Goal: Transaction & Acquisition: Purchase product/service

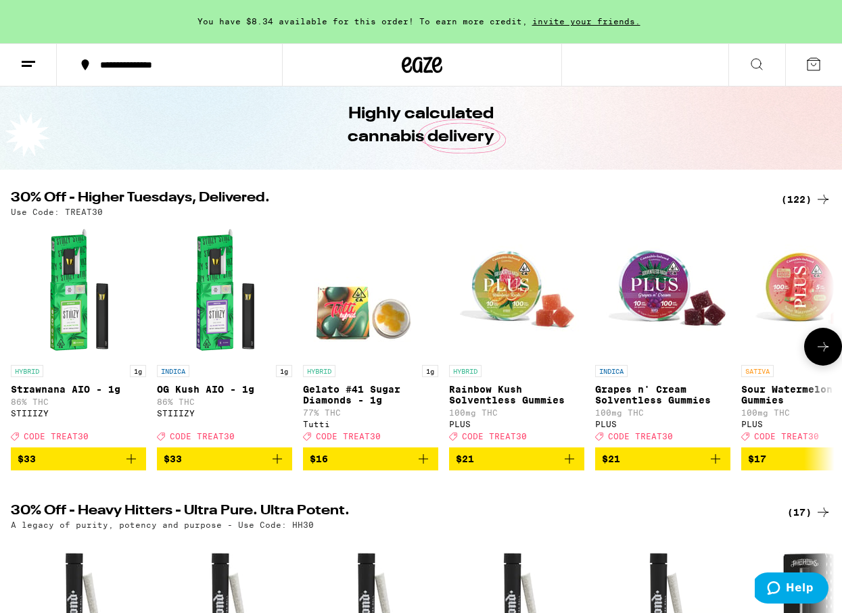
scroll to position [76, 0]
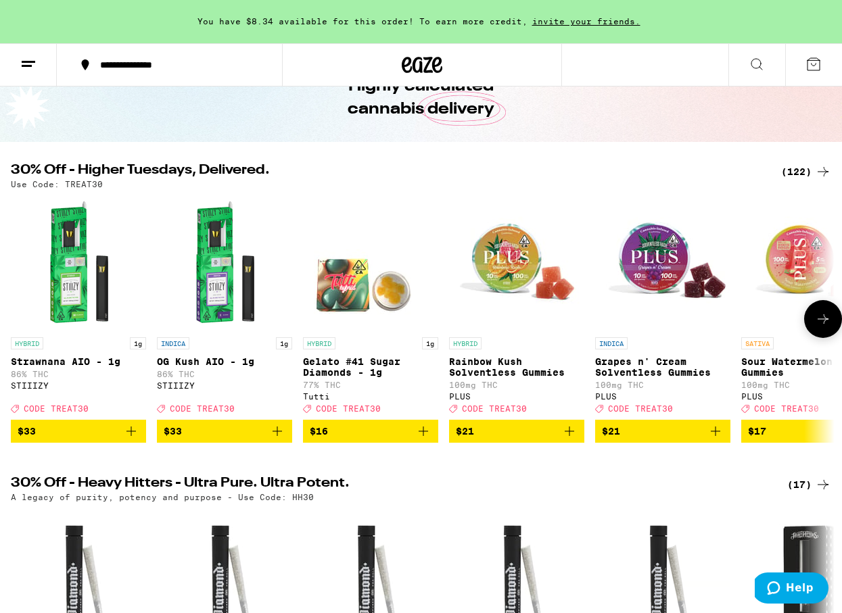
click at [817, 327] on icon at bounding box center [823, 319] width 16 height 16
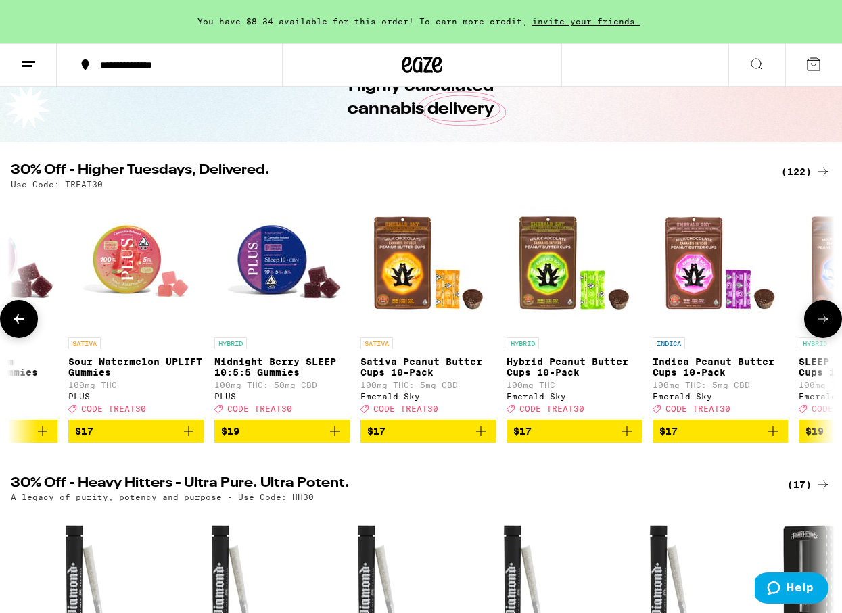
click at [816, 326] on icon at bounding box center [823, 319] width 16 height 16
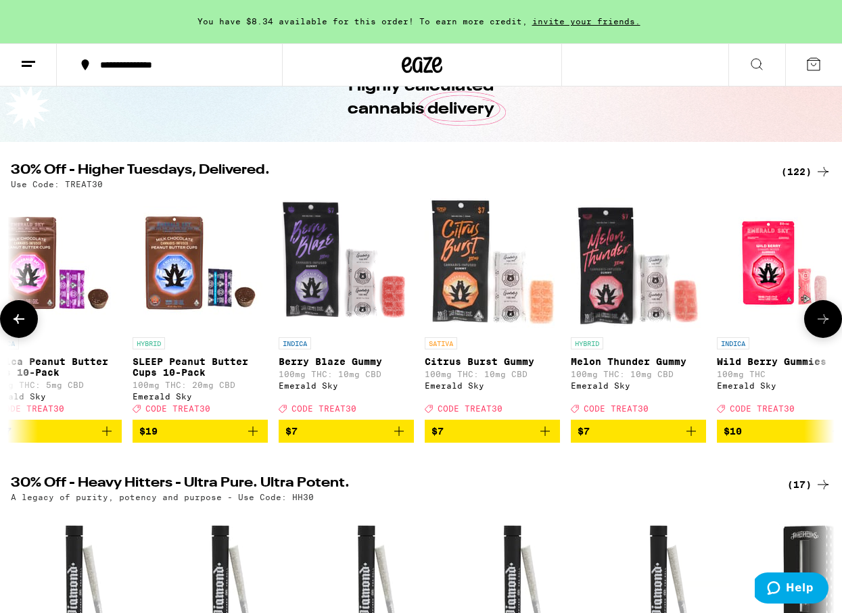
click at [816, 326] on icon at bounding box center [823, 319] width 16 height 16
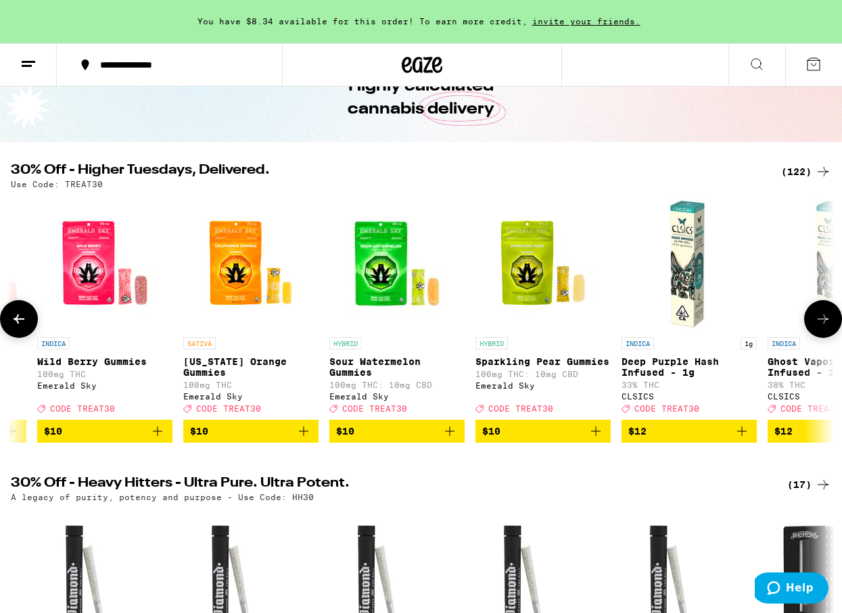
click at [816, 326] on icon at bounding box center [823, 319] width 16 height 16
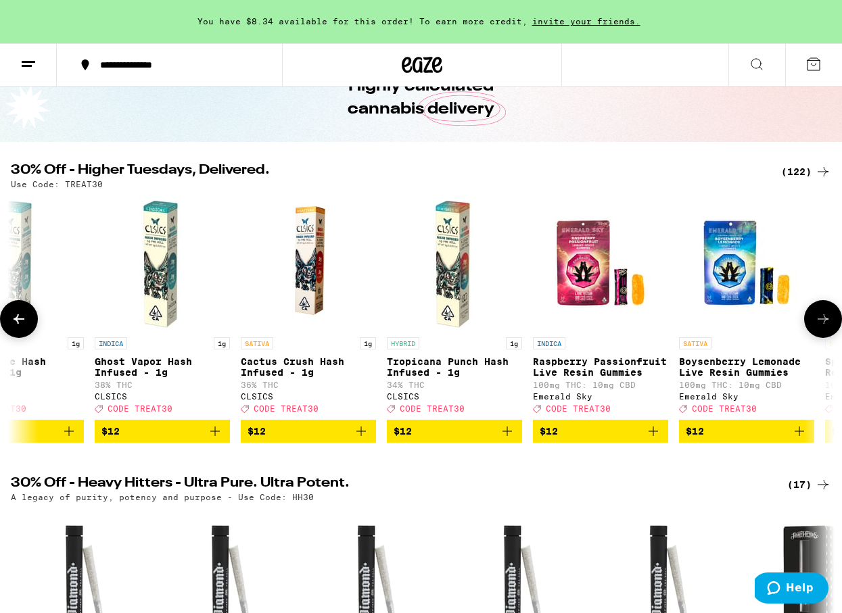
click at [816, 326] on icon at bounding box center [823, 319] width 16 height 16
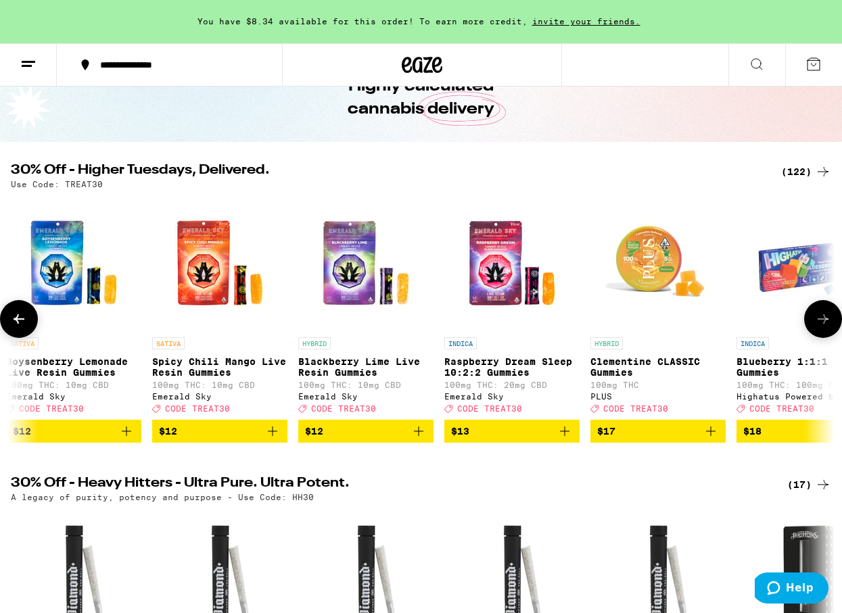
click at [816, 326] on icon at bounding box center [823, 319] width 16 height 16
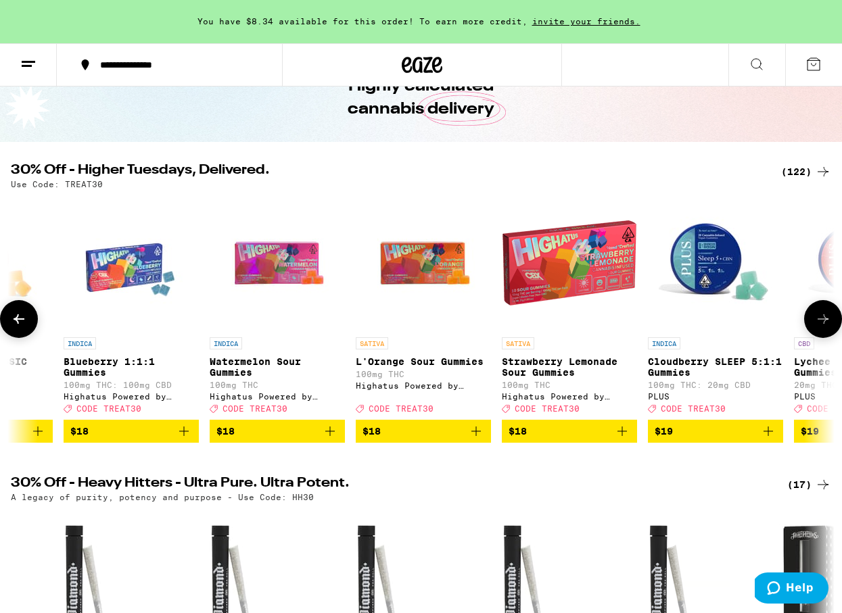
click at [816, 326] on icon at bounding box center [823, 319] width 16 height 16
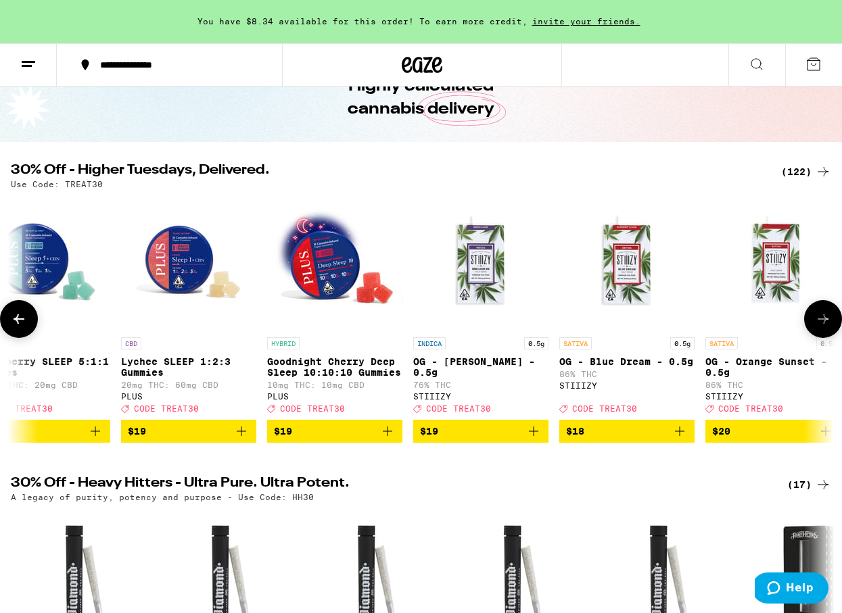
click at [816, 326] on icon at bounding box center [823, 319] width 16 height 16
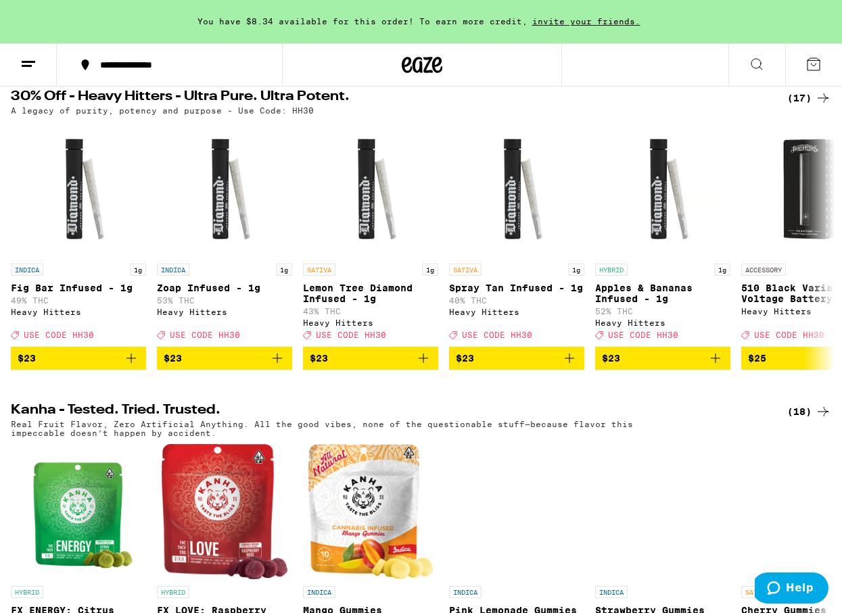
scroll to position [515, 0]
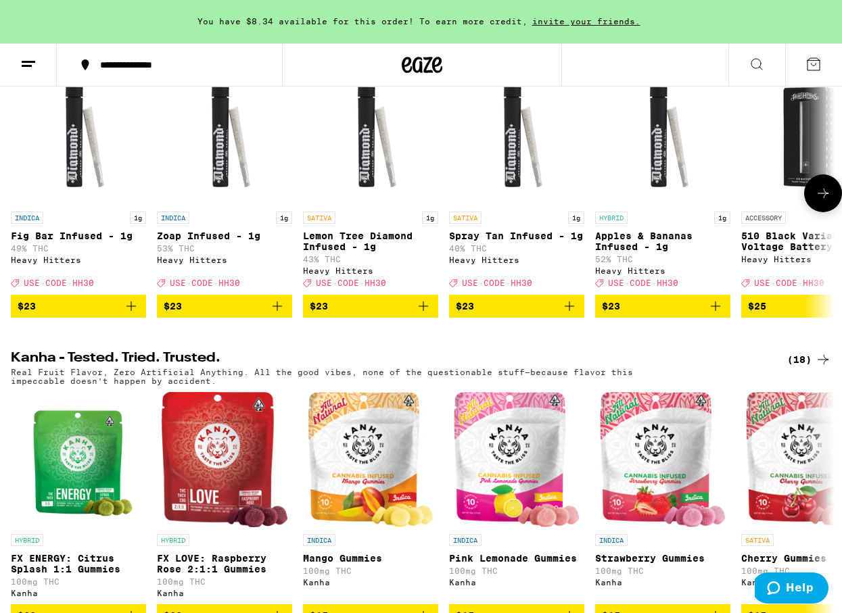
click at [819, 212] on button at bounding box center [823, 193] width 38 height 38
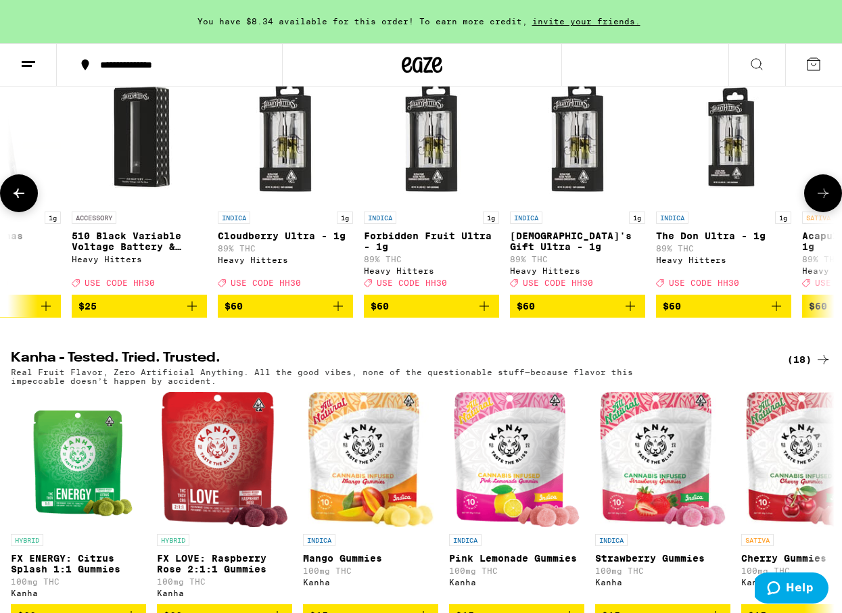
click at [818, 212] on button at bounding box center [823, 193] width 38 height 38
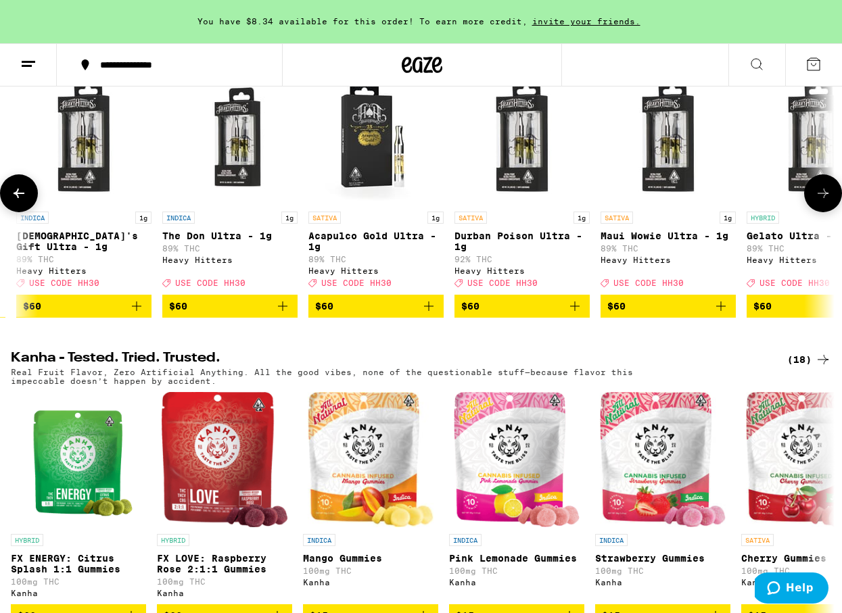
click at [818, 212] on button at bounding box center [823, 193] width 38 height 38
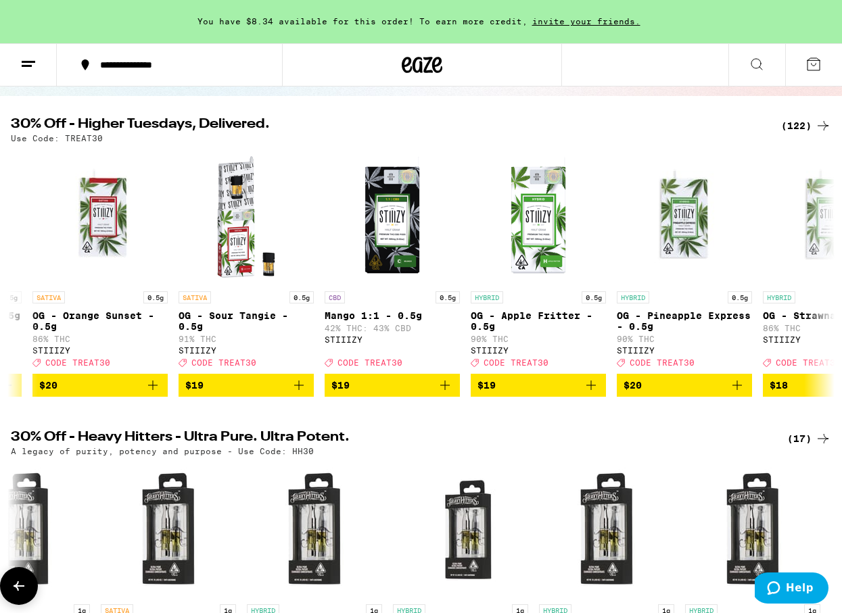
scroll to position [0, 0]
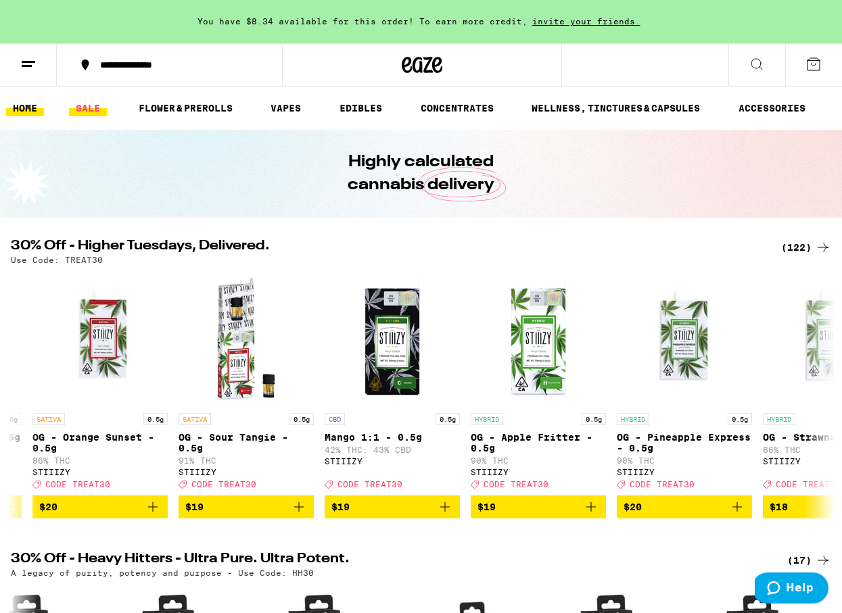
click at [95, 110] on link "SALE" at bounding box center [88, 108] width 38 height 16
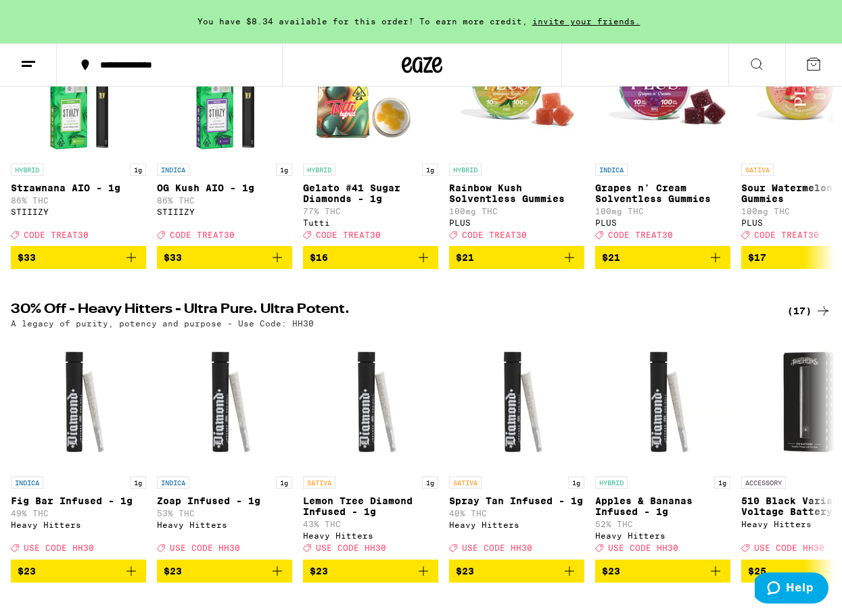
scroll to position [243, 0]
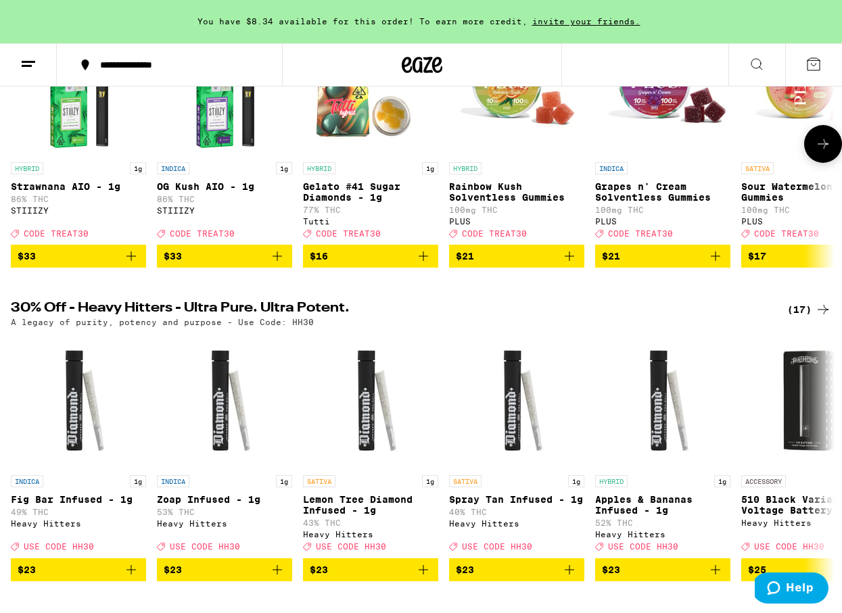
click at [563, 260] on icon "Add to bag" at bounding box center [569, 256] width 16 height 16
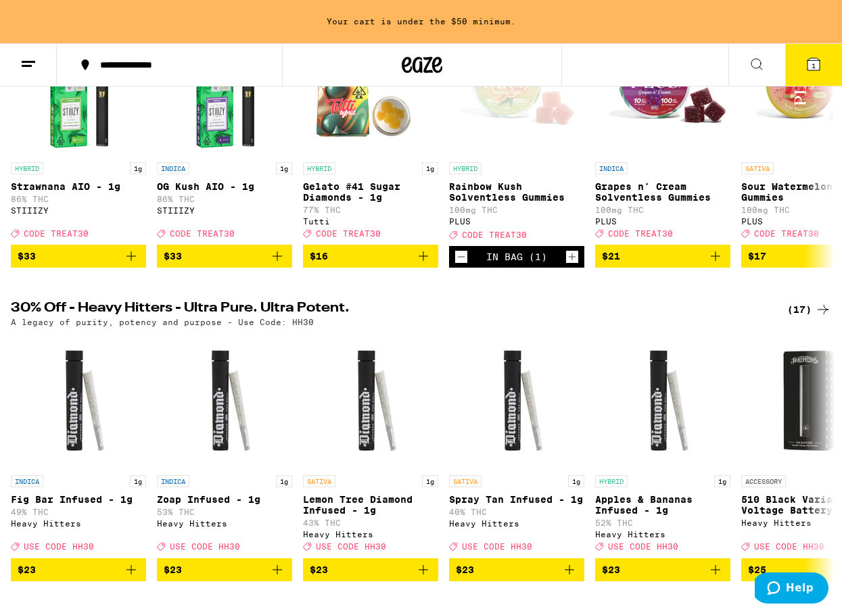
click at [822, 68] on button "1" at bounding box center [813, 65] width 57 height 42
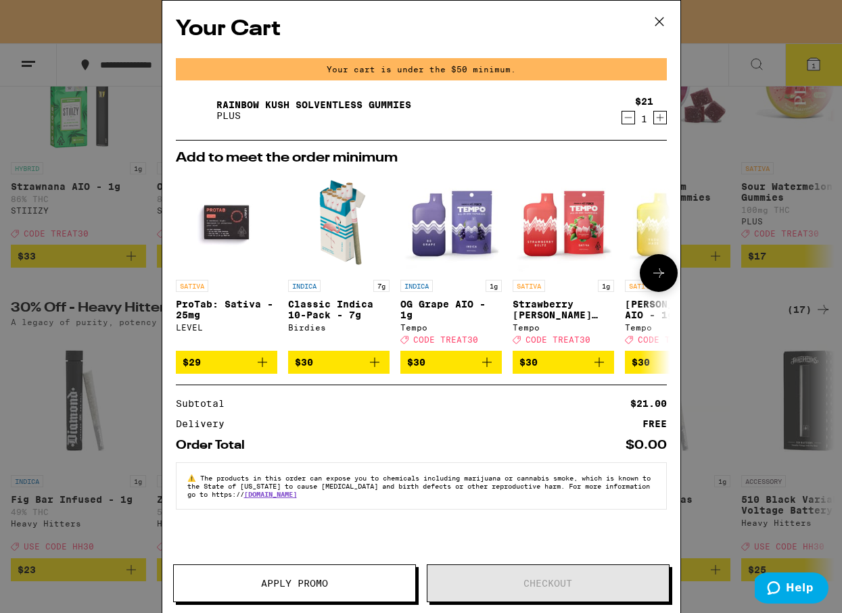
click at [657, 274] on icon at bounding box center [659, 273] width 16 height 16
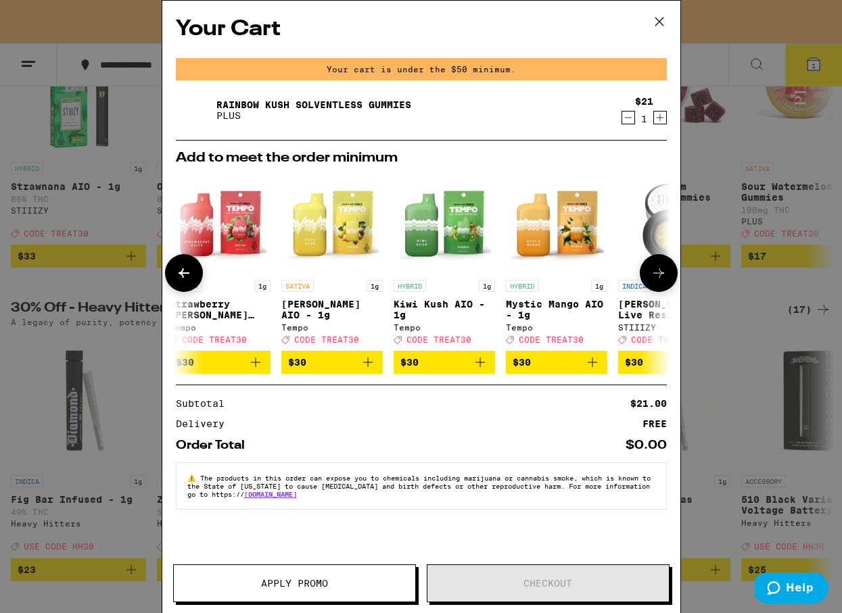
click at [657, 274] on icon at bounding box center [659, 273] width 16 height 16
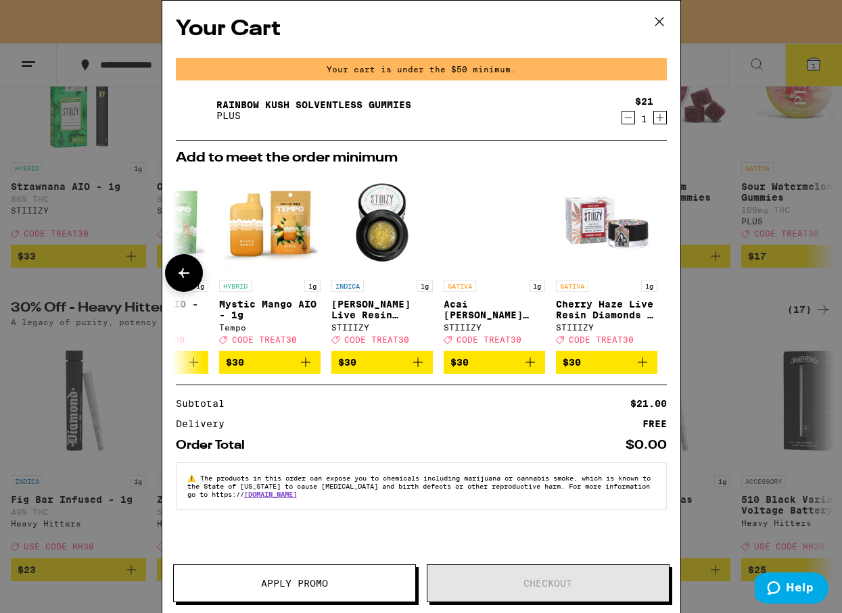
scroll to position [0, 632]
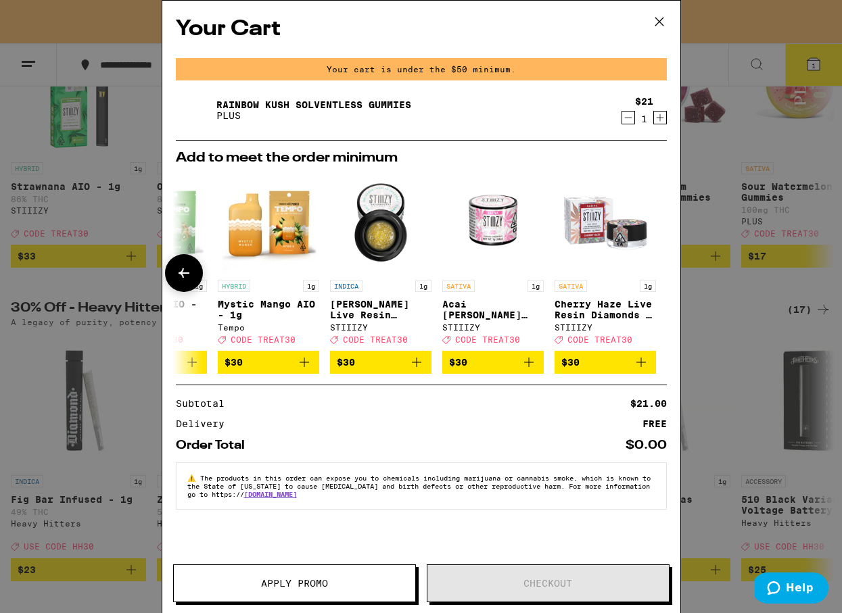
click at [657, 274] on div at bounding box center [659, 273] width 38 height 38
click at [180, 268] on icon at bounding box center [184, 273] width 16 height 16
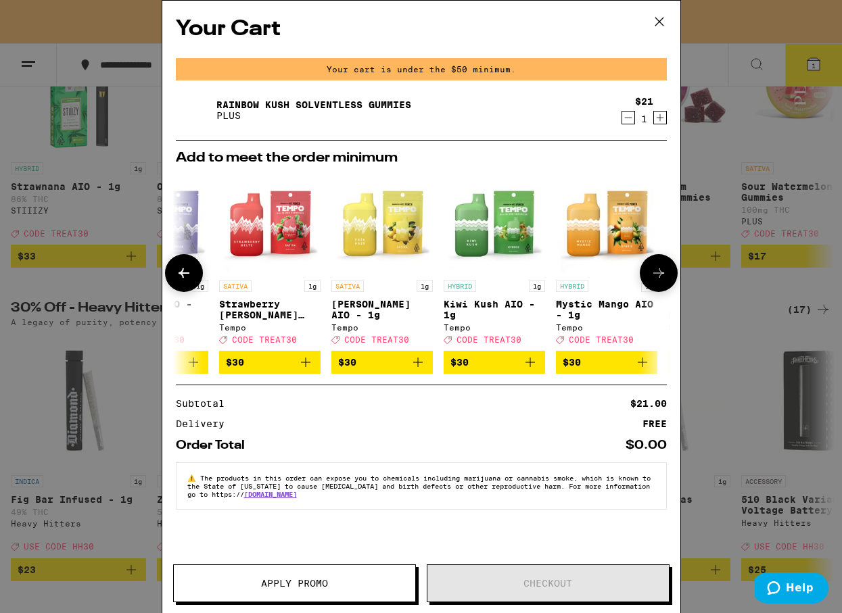
click at [181, 271] on icon at bounding box center [184, 273] width 16 height 16
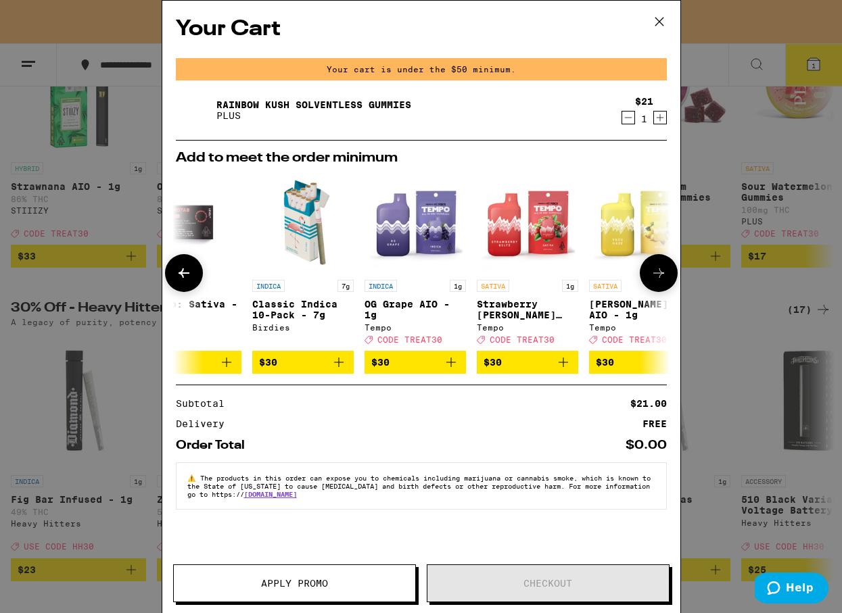
scroll to position [0, 0]
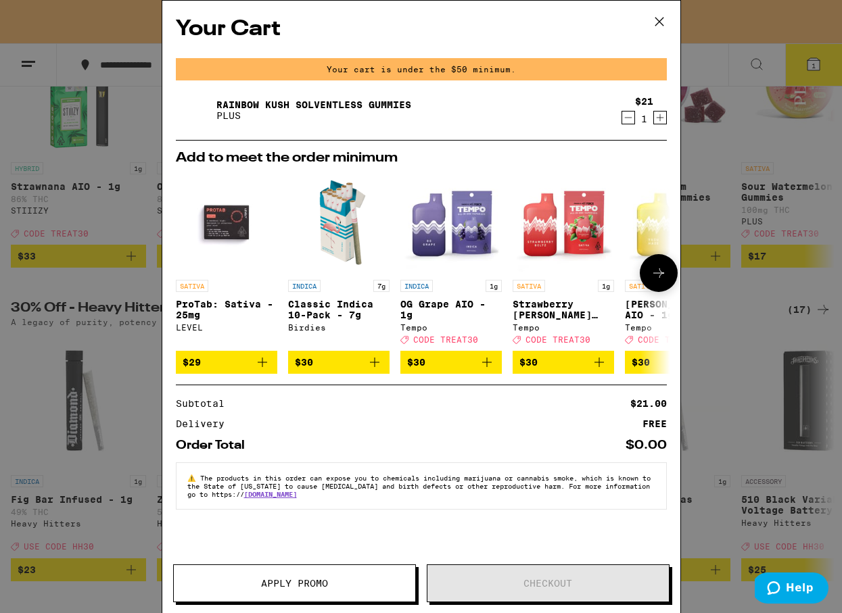
click at [651, 271] on icon at bounding box center [659, 273] width 16 height 16
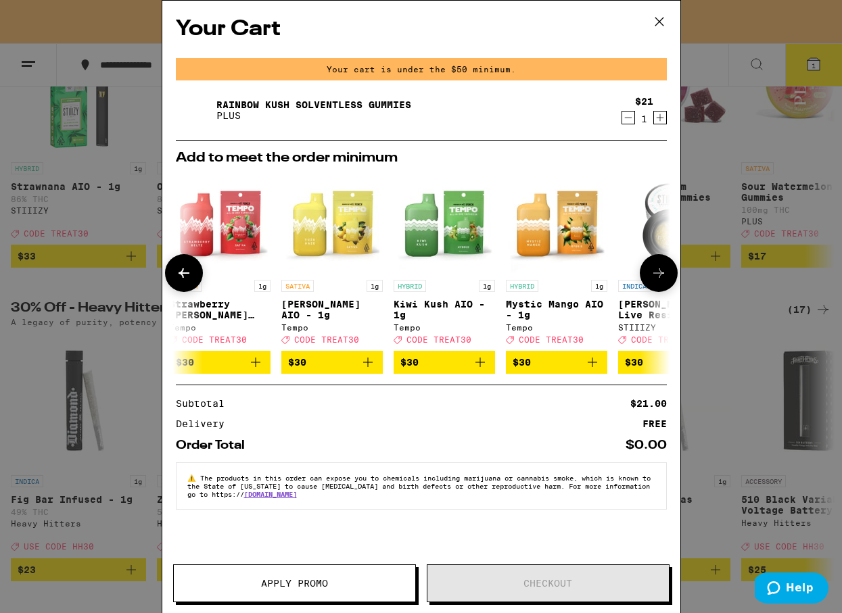
click at [651, 271] on icon at bounding box center [659, 273] width 16 height 16
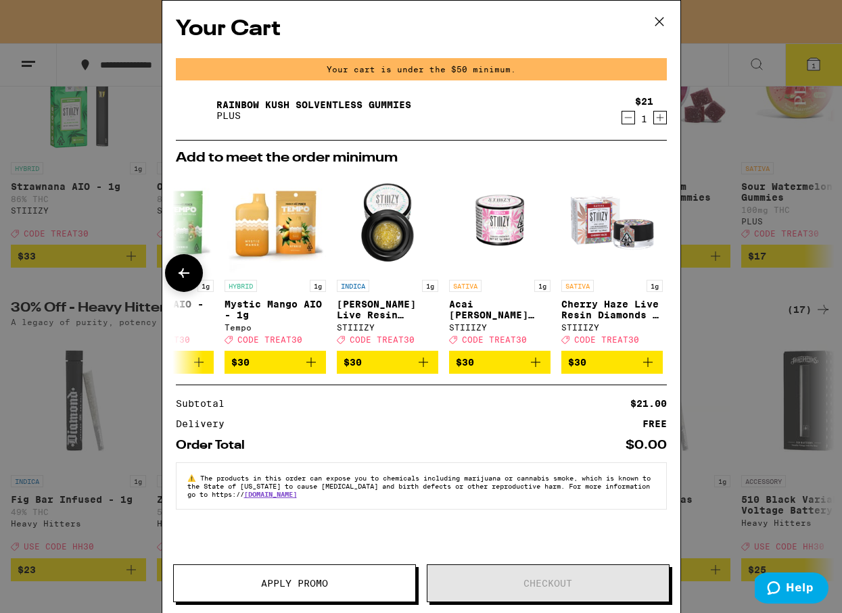
scroll to position [0, 632]
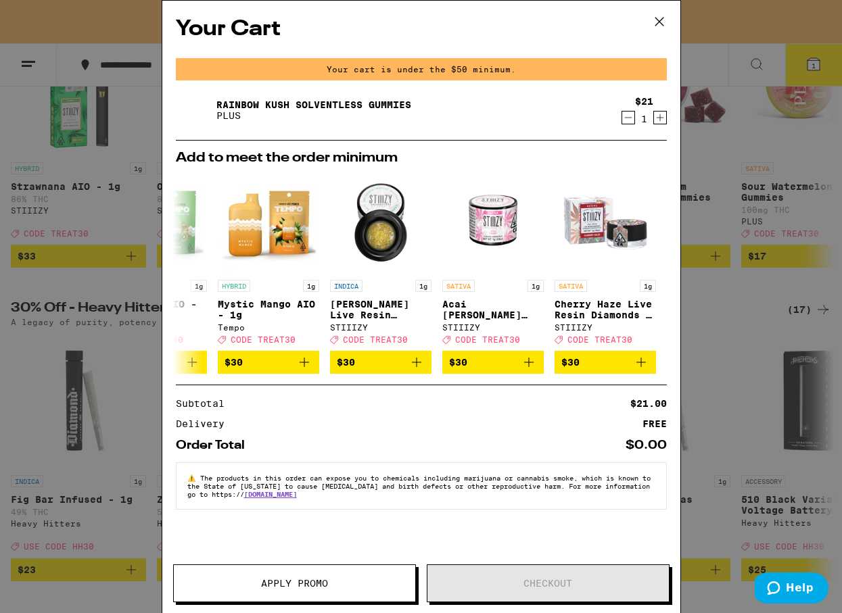
click at [667, 21] on icon at bounding box center [659, 21] width 20 height 20
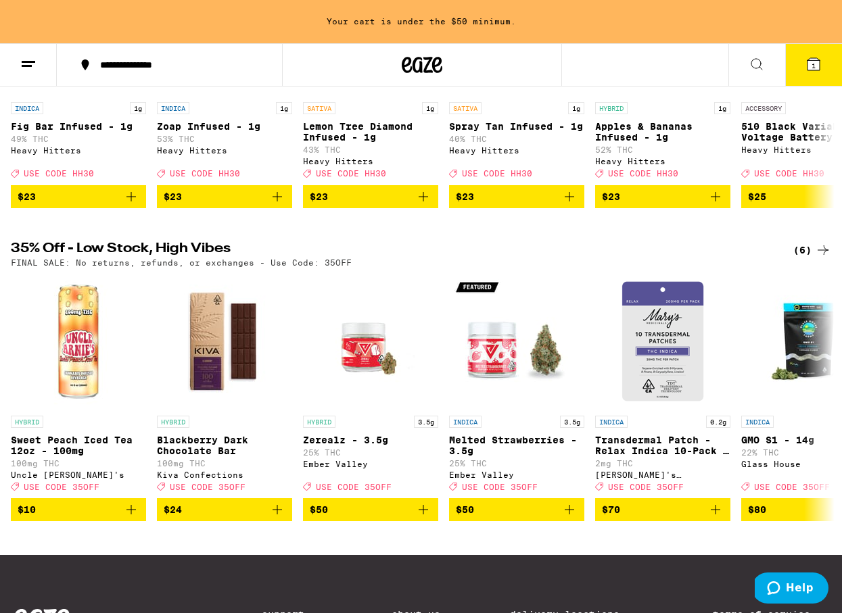
scroll to position [808, 0]
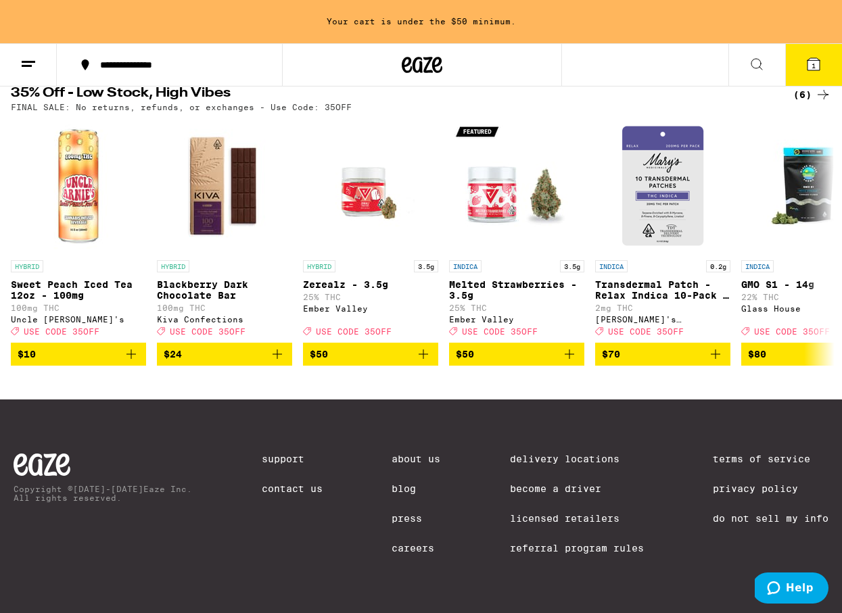
click at [600, 458] on link "Delivery Locations" at bounding box center [577, 459] width 134 height 11
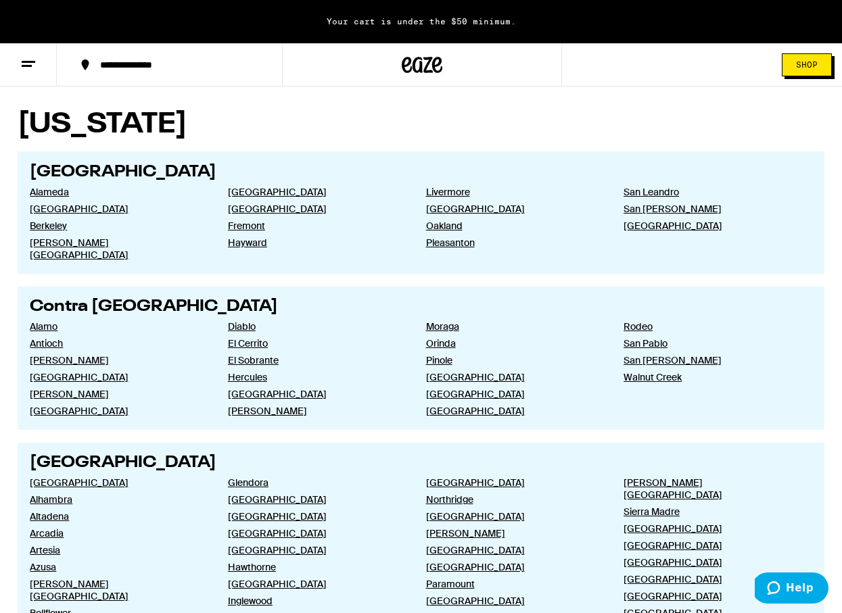
scroll to position [463, 0]
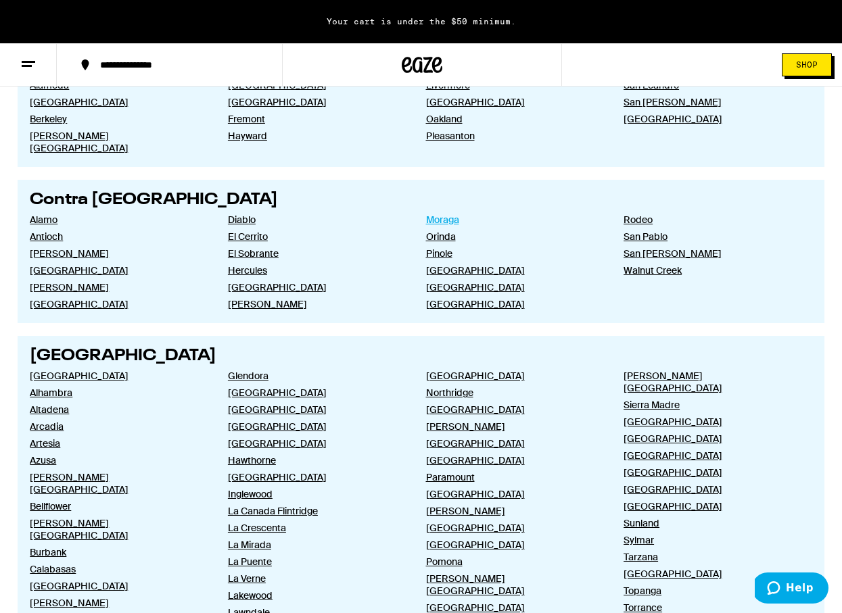
click at [449, 214] on link "Moraga" at bounding box center [514, 220] width 176 height 12
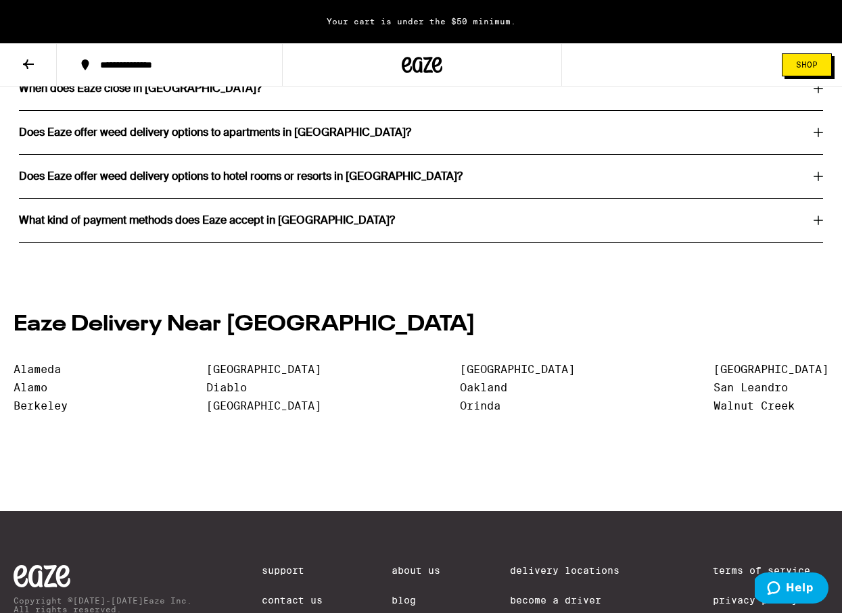
scroll to position [2713, 0]
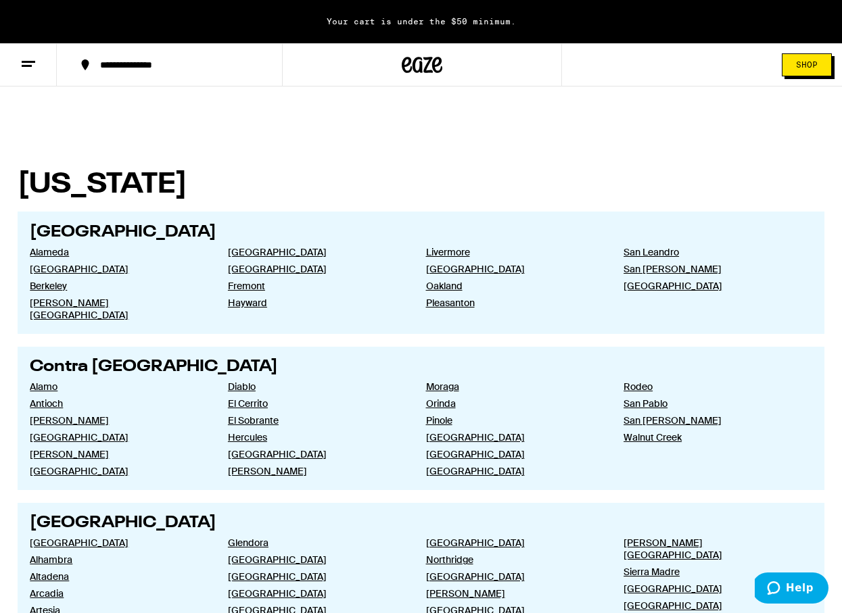
scroll to position [392, 0]
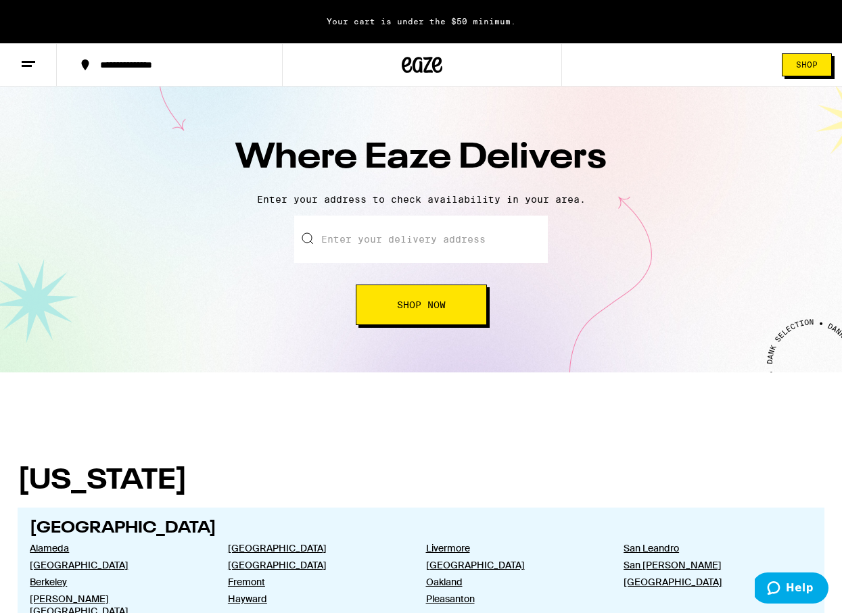
click at [408, 64] on icon at bounding box center [407, 65] width 10 height 16
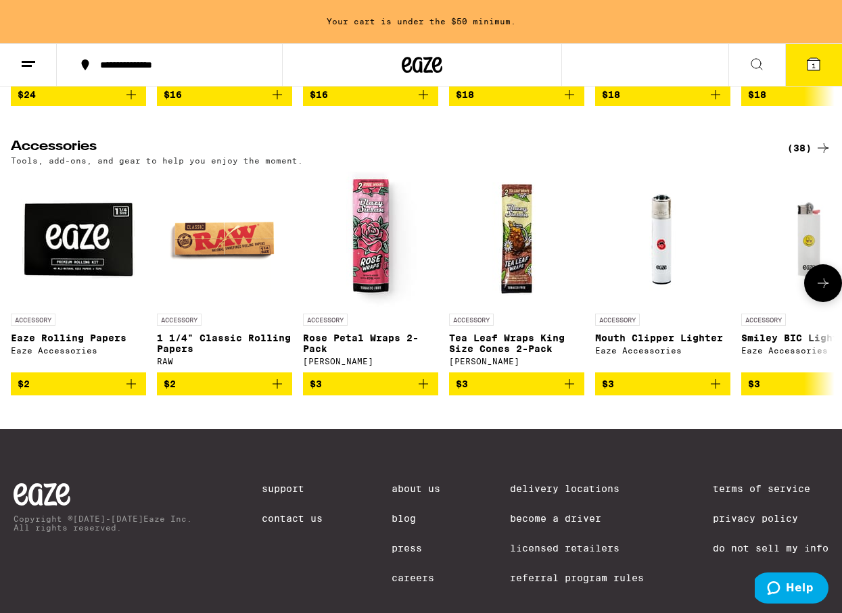
scroll to position [6583, 0]
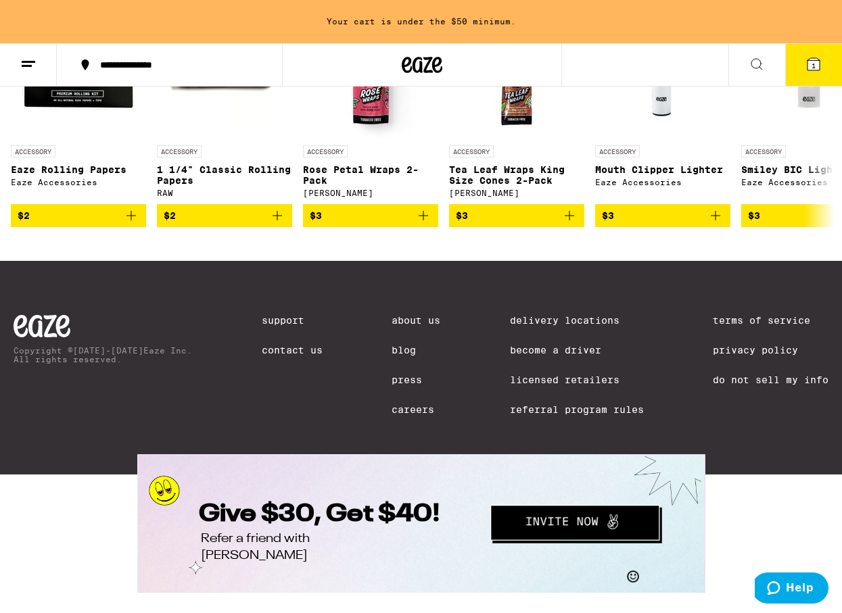
click at [538, 315] on link "Delivery Locations" at bounding box center [577, 320] width 134 height 11
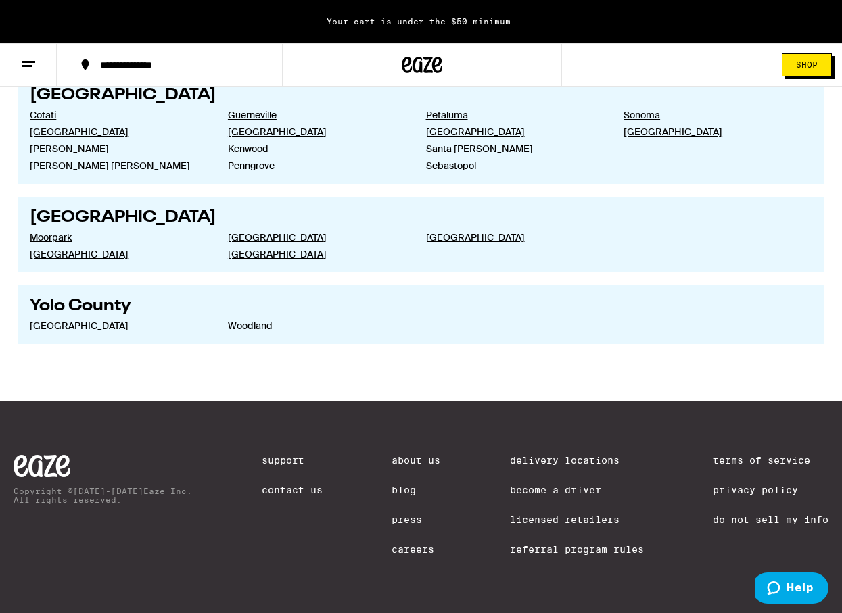
scroll to position [2612, 0]
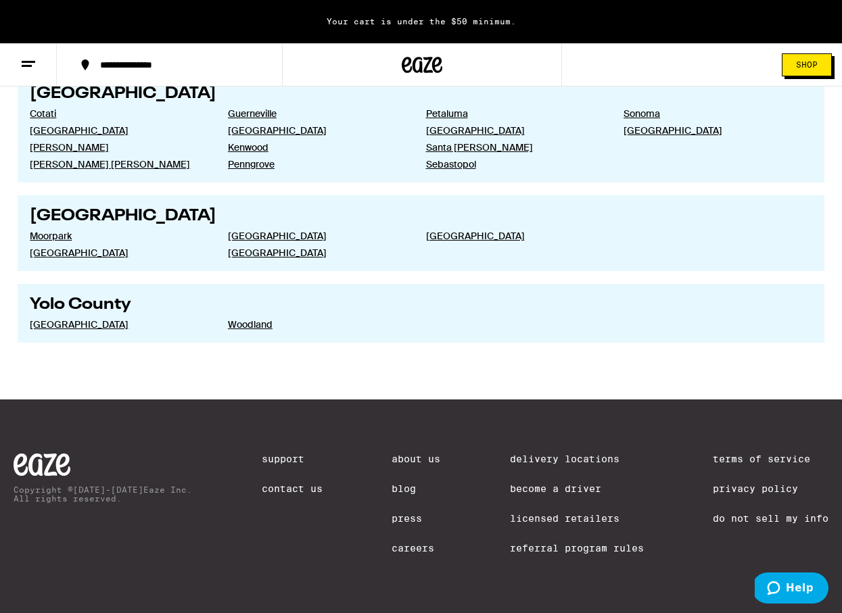
click at [434, 451] on div "Copyright © 2024-2025 Eaze Inc. All rights reserved. Support Contact Us About U…" at bounding box center [421, 507] width 842 height 214
click at [421, 454] on link "About Us" at bounding box center [416, 459] width 49 height 11
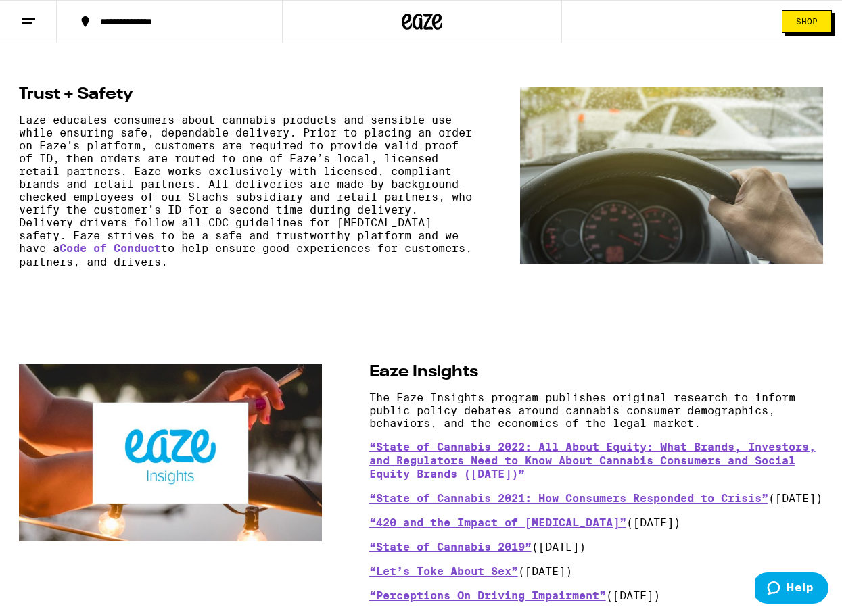
scroll to position [1704, 0]
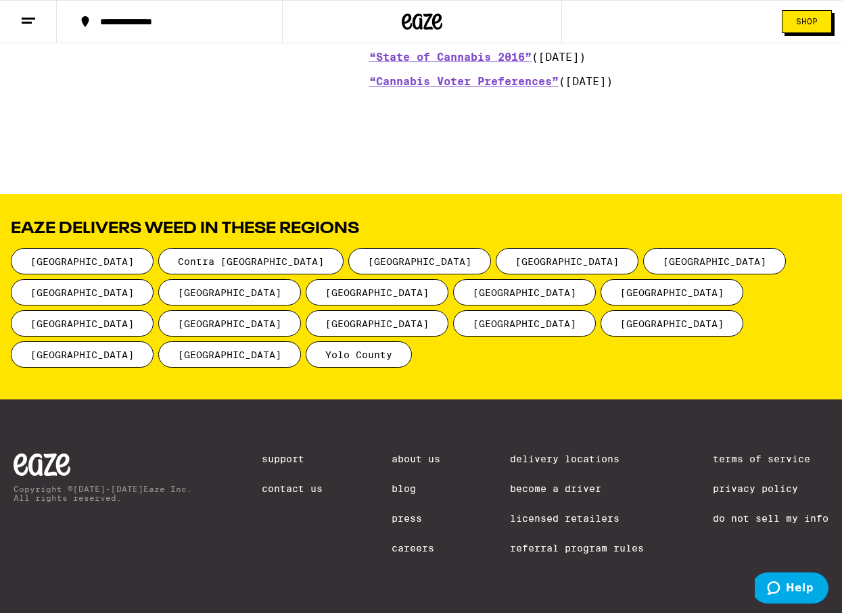
click at [737, 485] on link "Privacy Policy" at bounding box center [771, 489] width 116 height 11
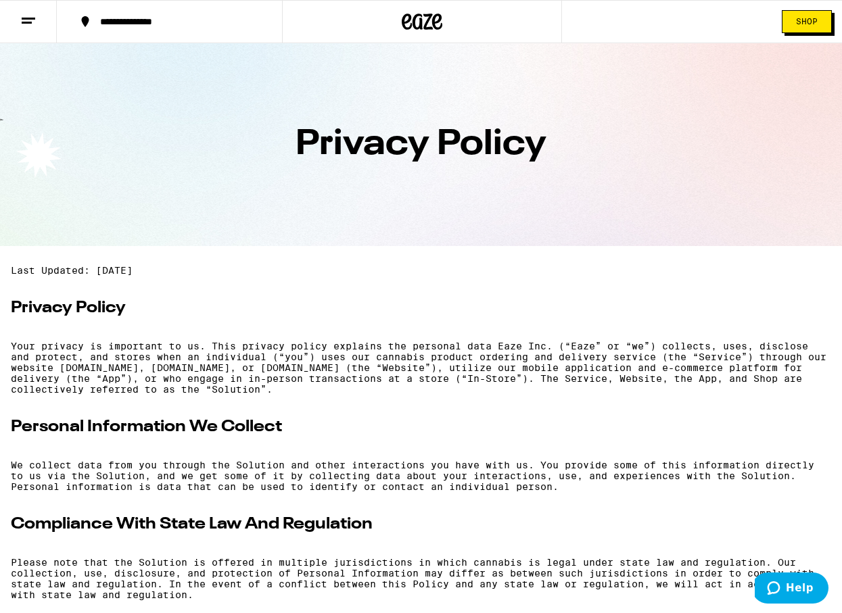
click at [424, 18] on icon at bounding box center [422, 21] width 41 height 24
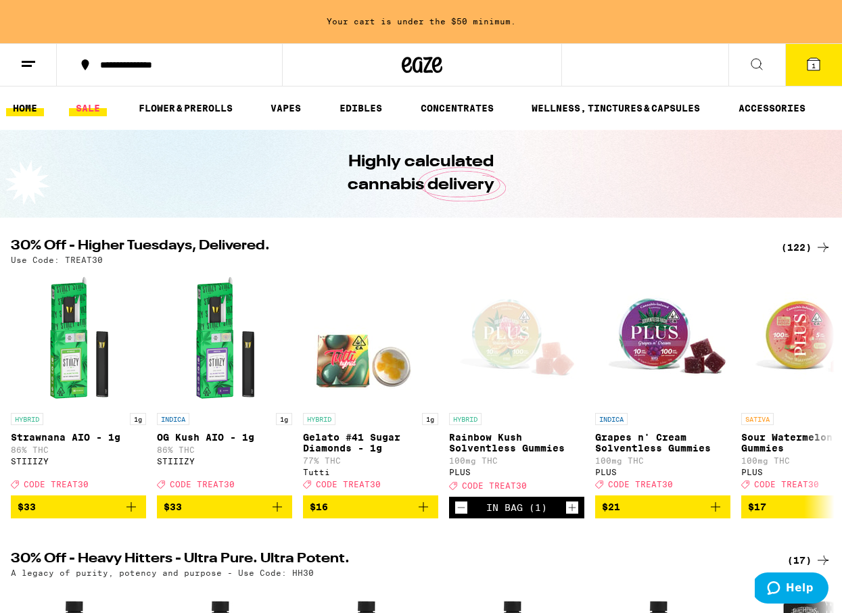
click at [95, 106] on link "SALE" at bounding box center [88, 108] width 38 height 16
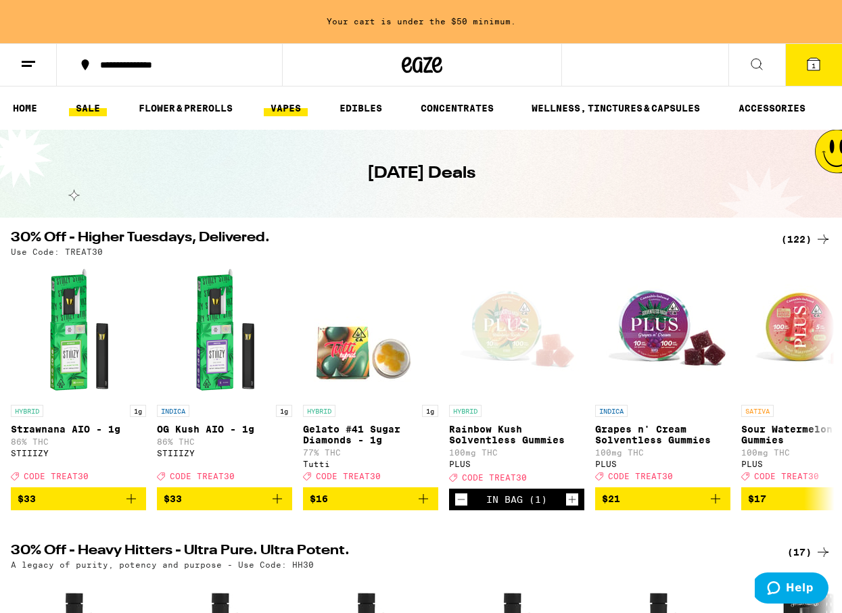
click at [277, 110] on link "VAPES" at bounding box center [286, 108] width 44 height 16
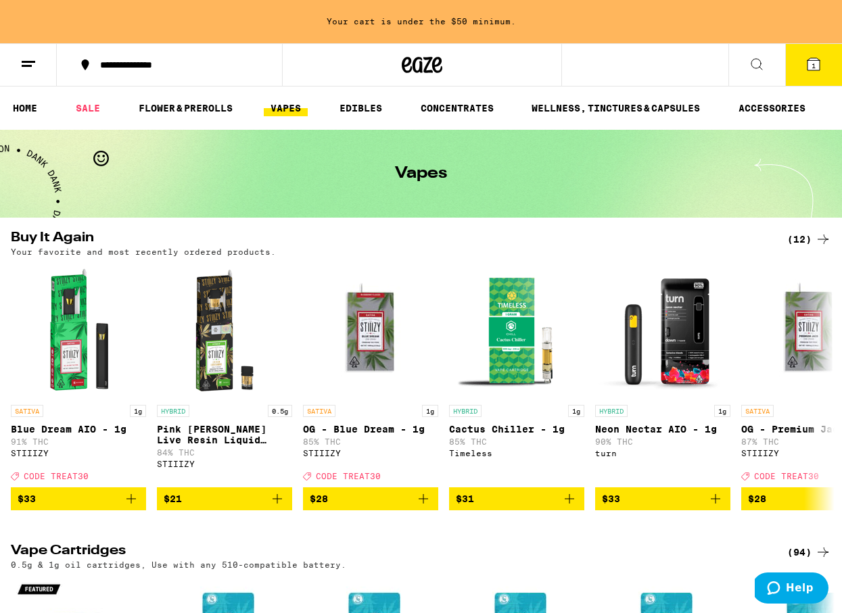
click at [802, 235] on div "(12)" at bounding box center [809, 239] width 44 height 16
click at [802, 70] on button "1" at bounding box center [813, 65] width 57 height 42
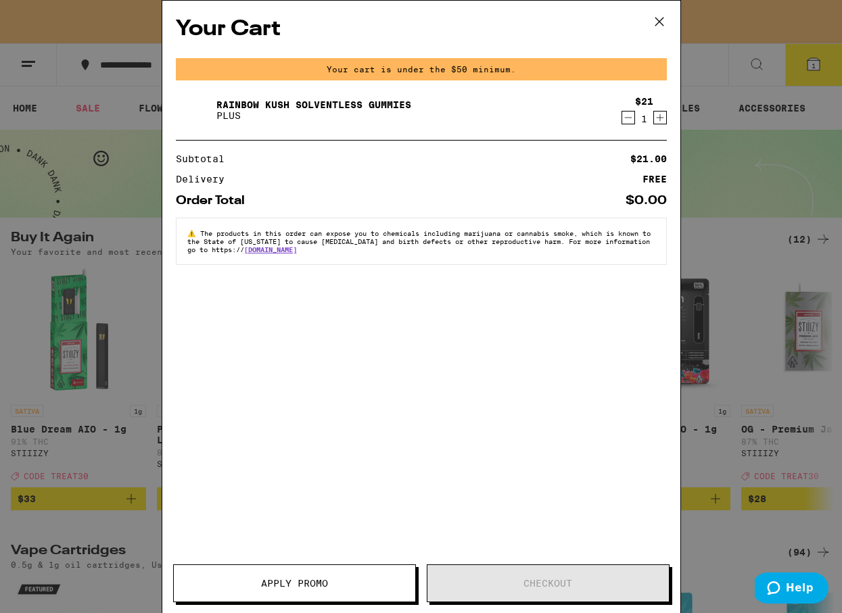
click at [629, 116] on icon "Decrement" at bounding box center [628, 118] width 12 height 16
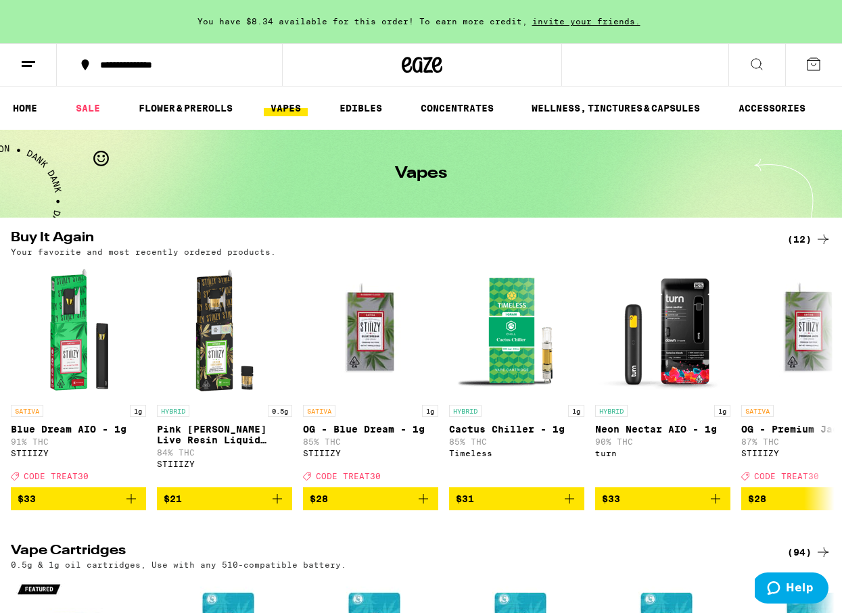
scroll to position [2, 0]
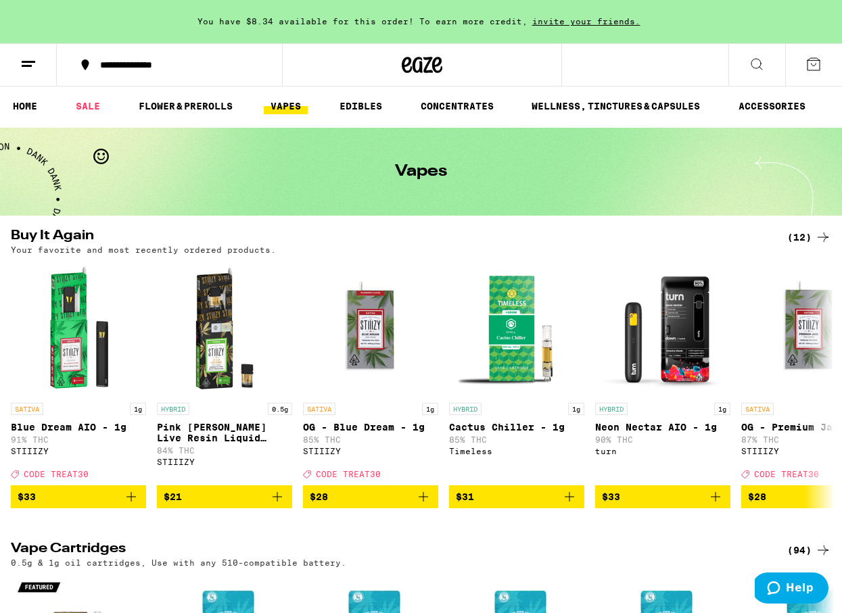
click at [17, 64] on button at bounding box center [28, 65] width 57 height 43
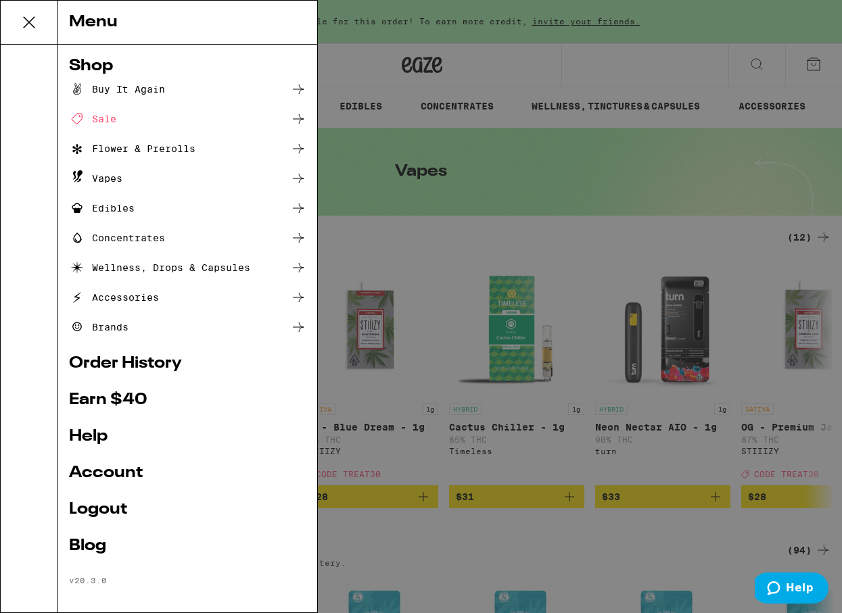
click at [106, 508] on link "Logout" at bounding box center [187, 510] width 237 height 16
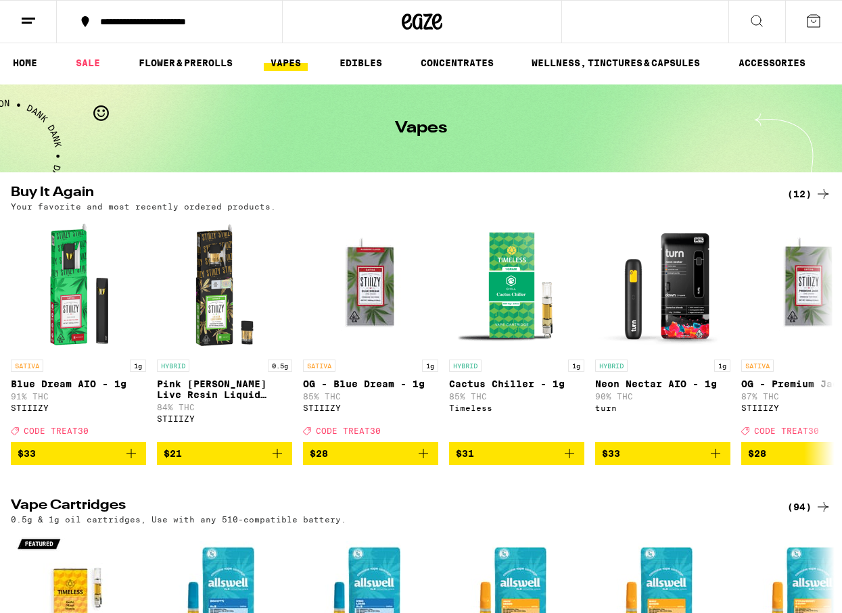
scroll to position [0, 0]
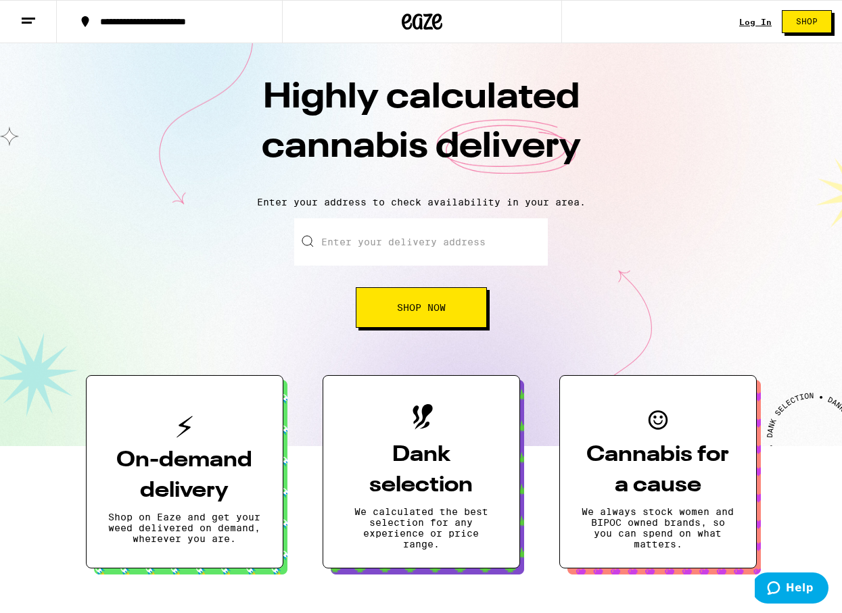
click at [406, 27] on icon at bounding box center [422, 21] width 41 height 24
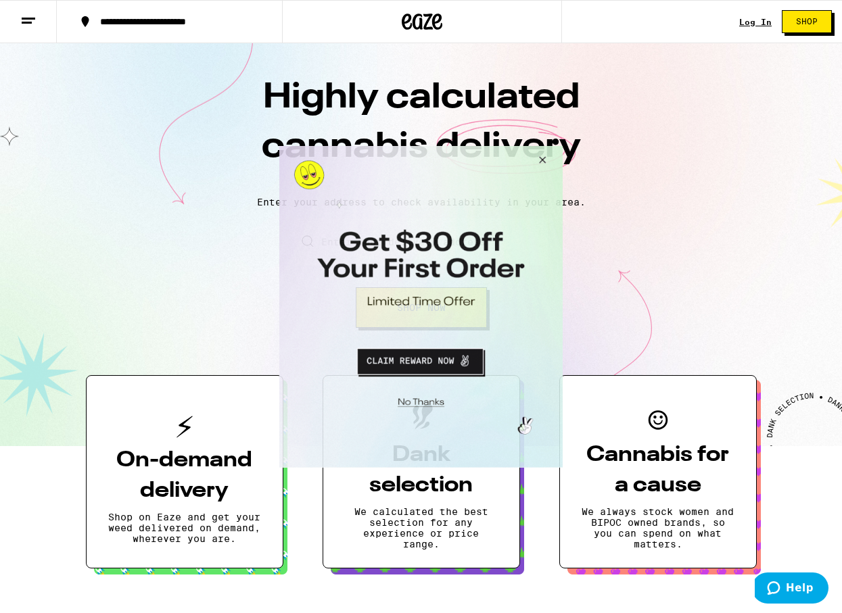
click at [548, 154] on button "Close Modal" at bounding box center [540, 161] width 37 height 32
